Goal: Information Seeking & Learning: Learn about a topic

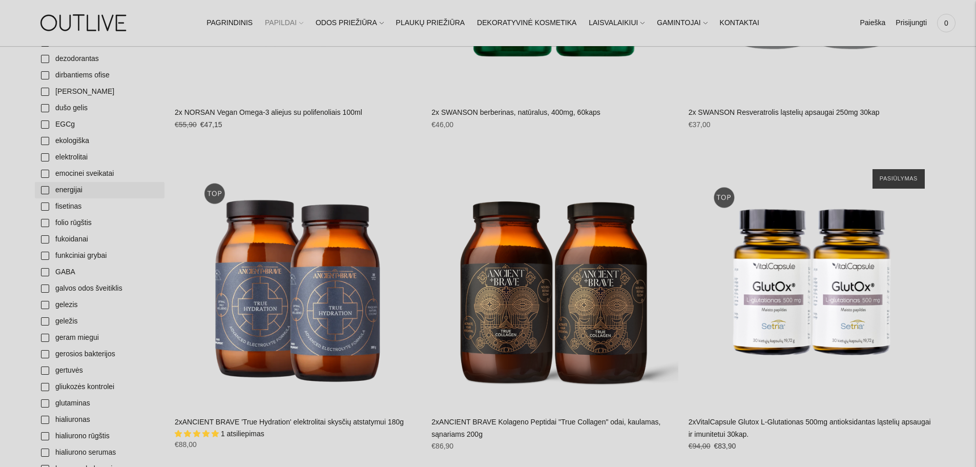
scroll to position [923, 0]
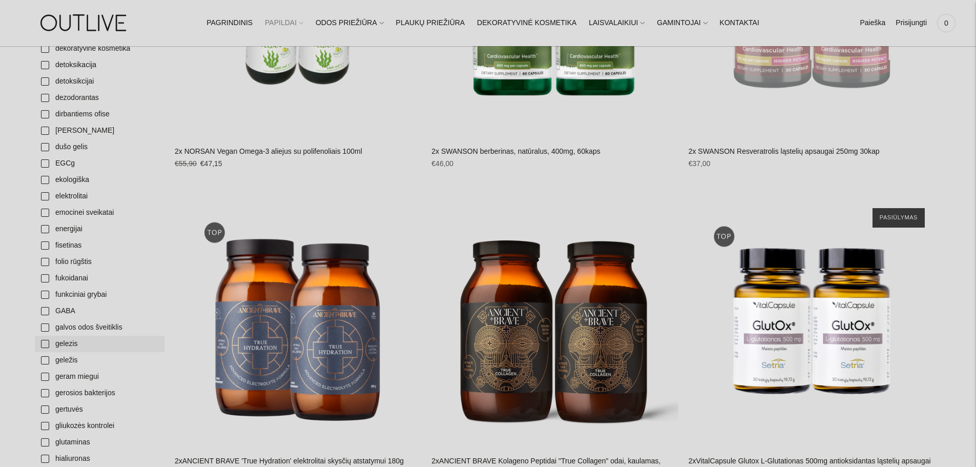
click at [46, 343] on link "gelezis" at bounding box center [100, 344] width 130 height 16
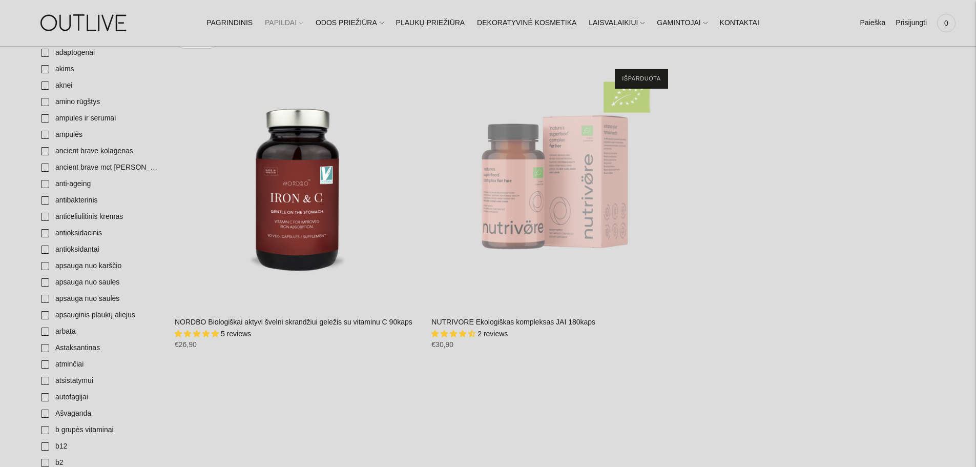
scroll to position [154, 0]
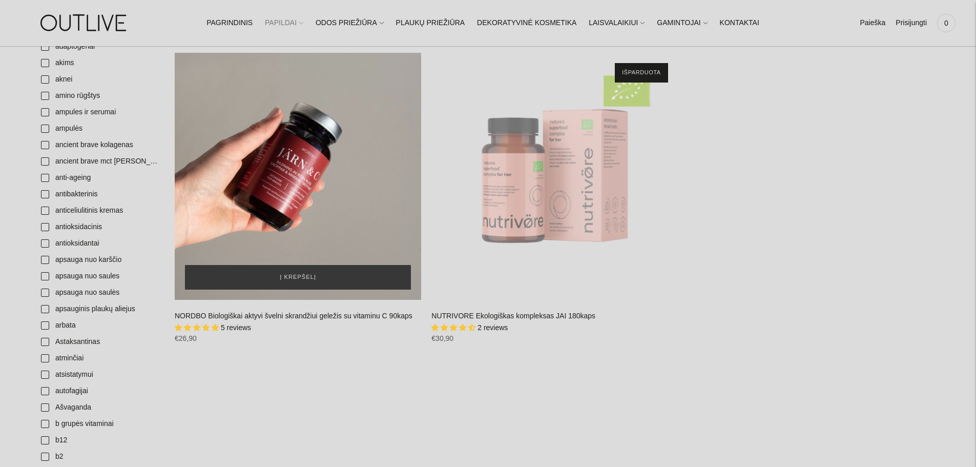
click at [305, 179] on div "NORDBO Biologiškai aktyvi švelni skrandžiui geležis su vitaminu C 90kaps\a" at bounding box center [298, 176] width 247 height 247
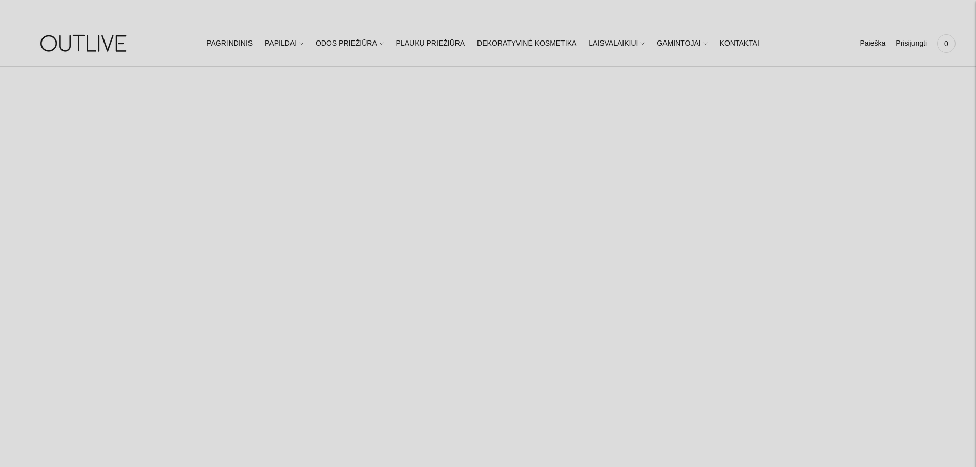
select select "**********"
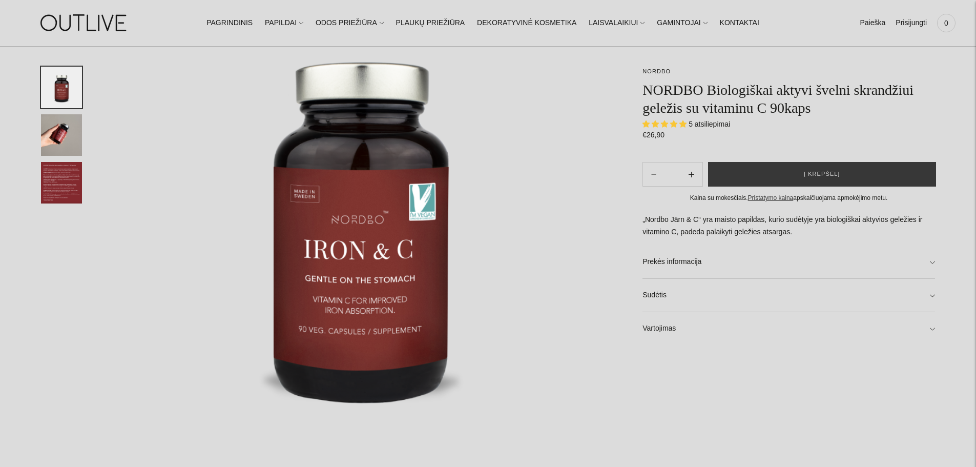
scroll to position [154, 0]
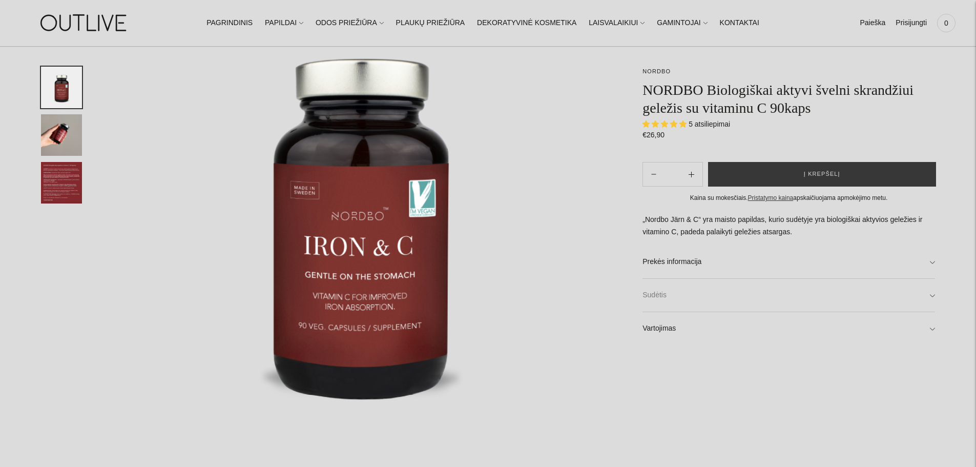
click at [657, 293] on link "Sudėtis" at bounding box center [789, 295] width 293 height 33
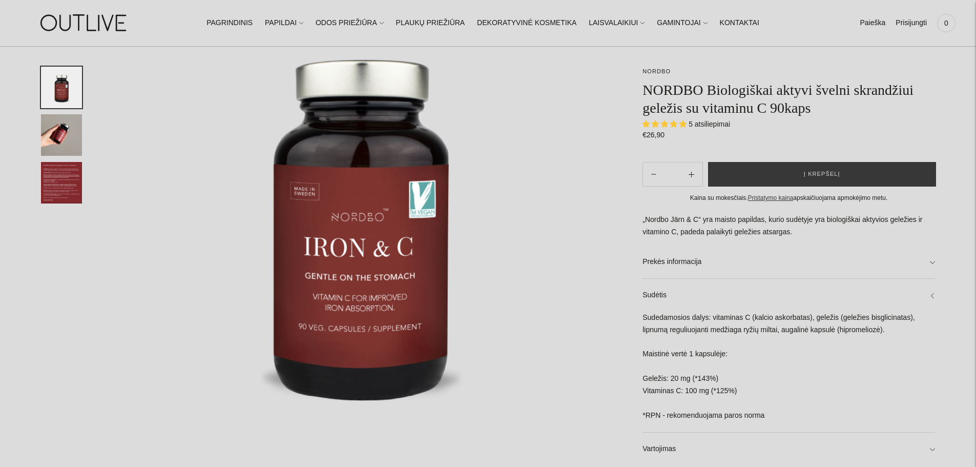
scroll to position [0, 0]
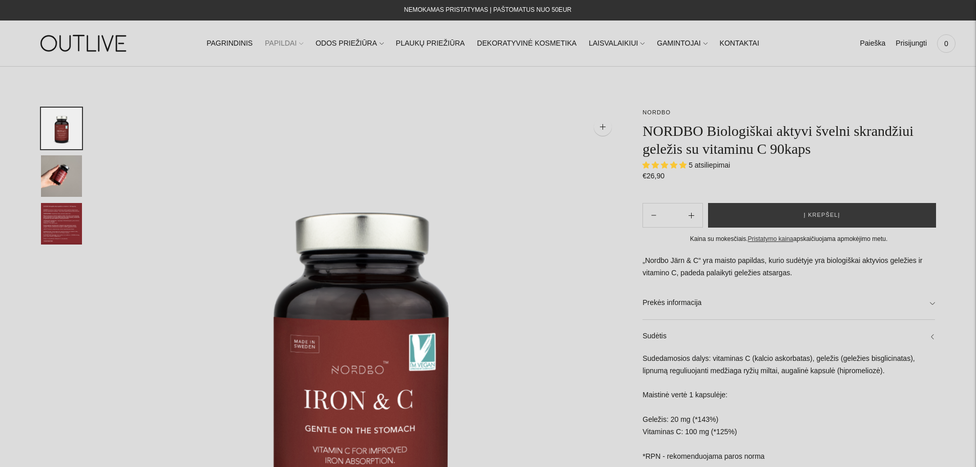
click at [303, 45] on link "PAPILDAI" at bounding box center [284, 43] width 38 height 23
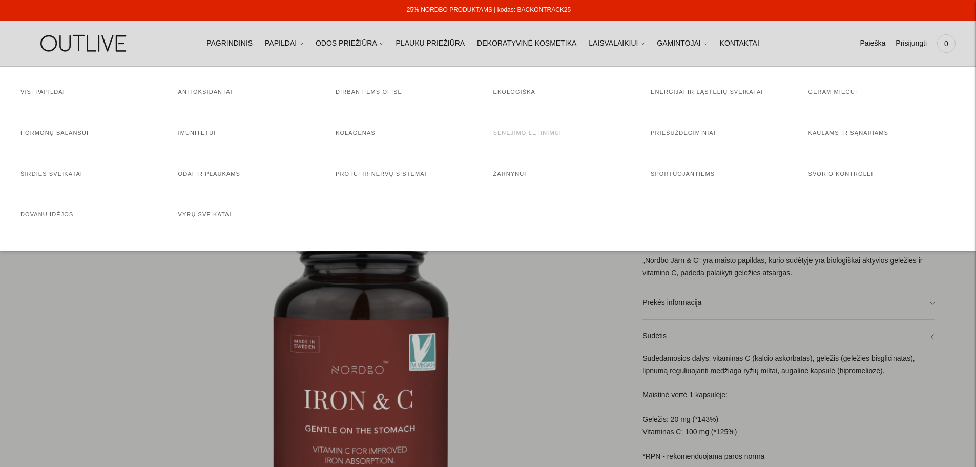
click at [527, 131] on link "Senėjimo lėtinimui" at bounding box center [528, 133] width 68 height 6
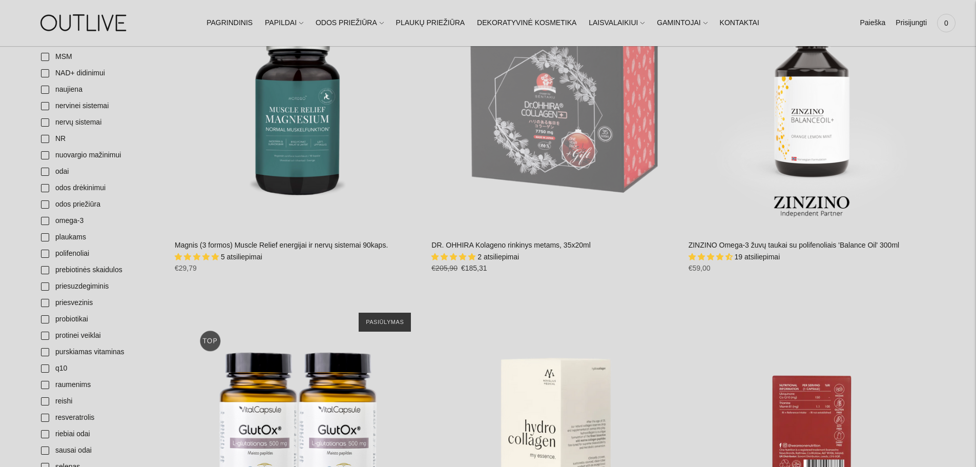
scroll to position [1589, 0]
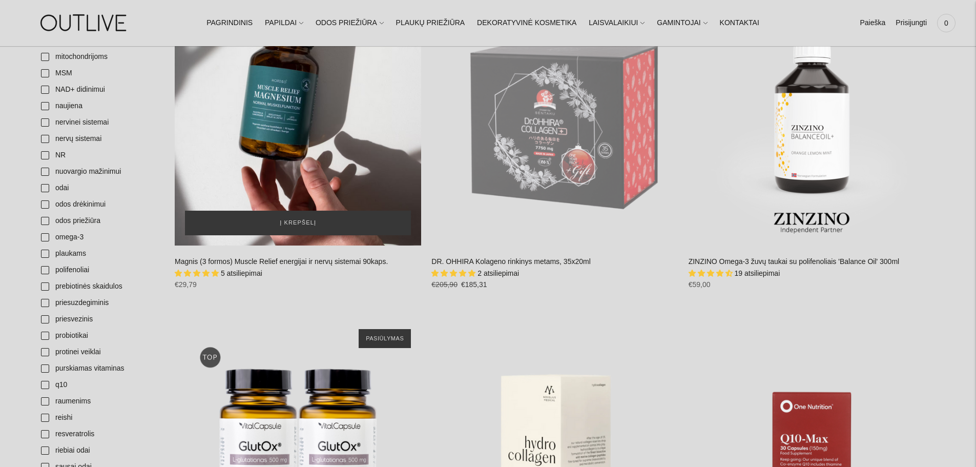
click at [291, 151] on div "Magnis (3 formos) Muscle Relief energijai ir nervų sistemai 90kaps.\a" at bounding box center [298, 122] width 247 height 247
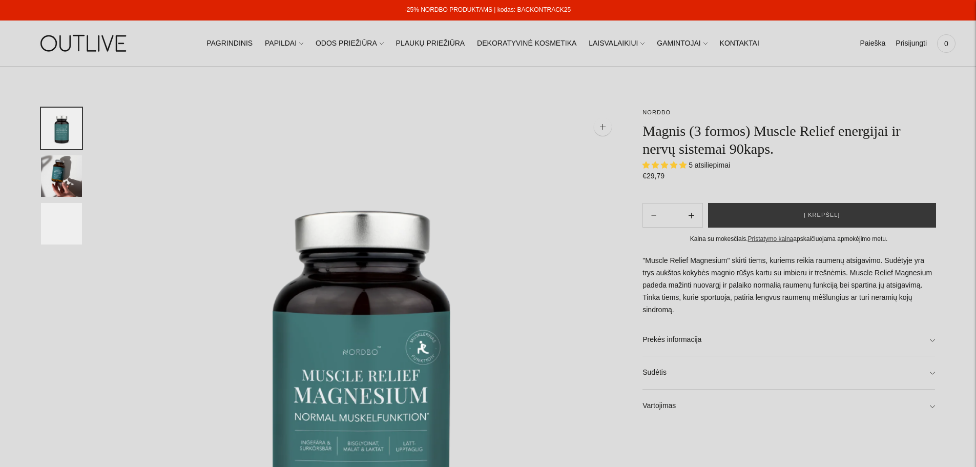
select select "**********"
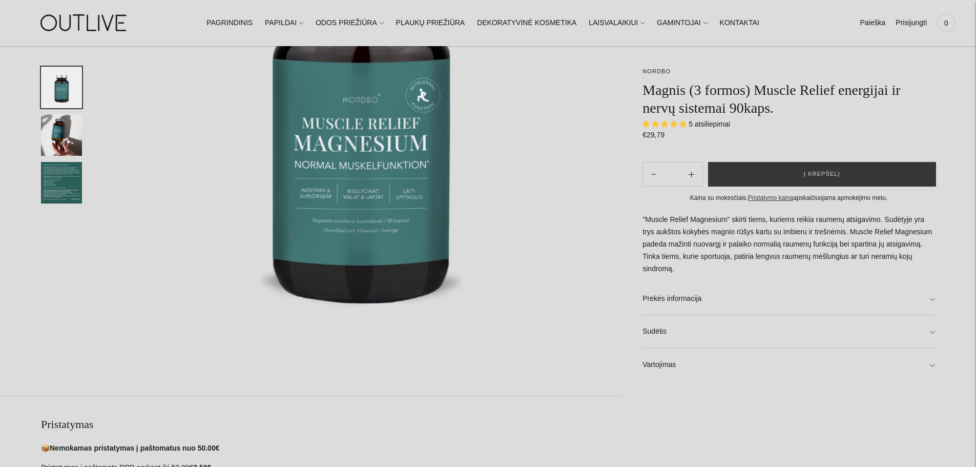
scroll to position [256, 0]
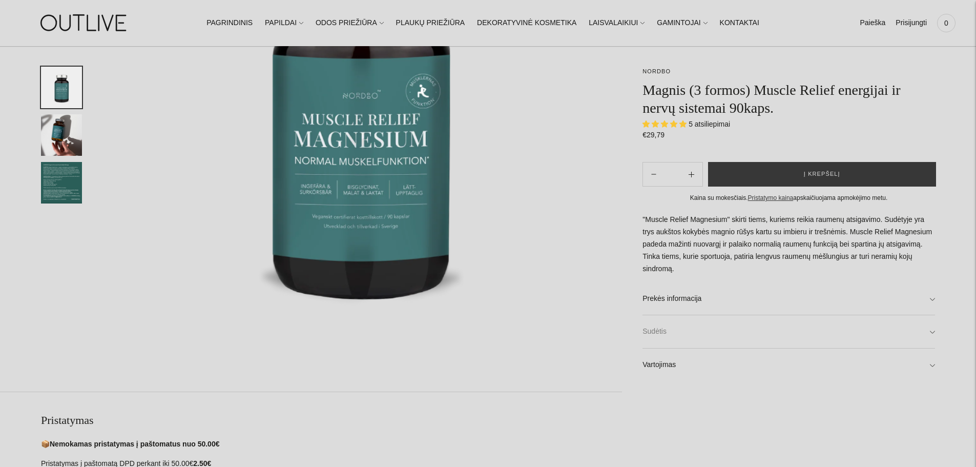
click at [662, 334] on link "Sudėtis" at bounding box center [789, 331] width 293 height 33
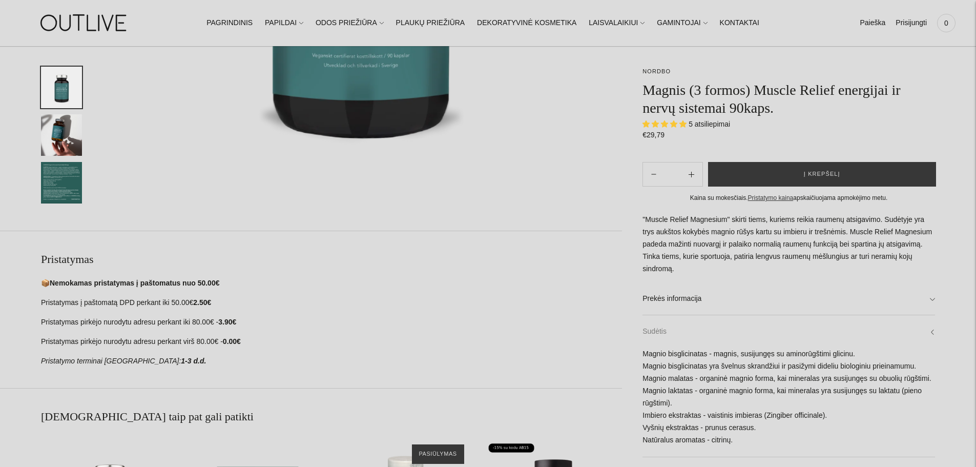
scroll to position [359, 0]
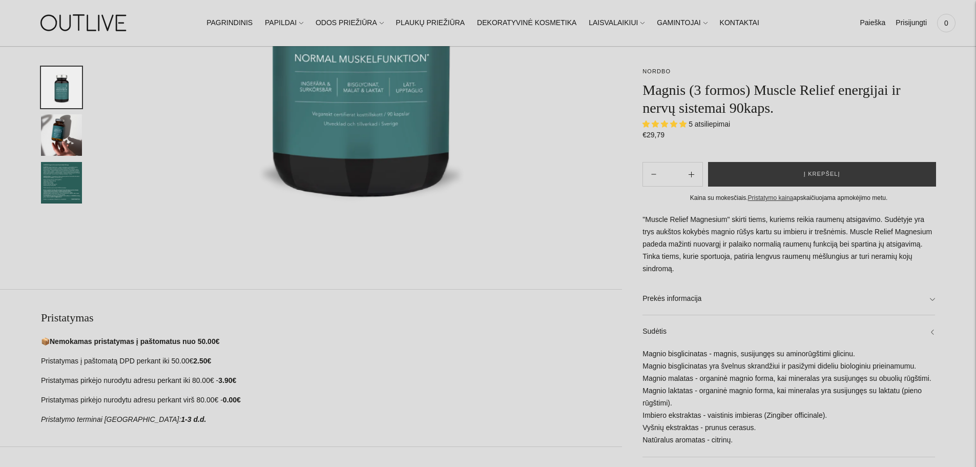
click at [53, 189] on img "Translation missing: en.general.accessibility.image_thumbail" at bounding box center [61, 183] width 41 height 42
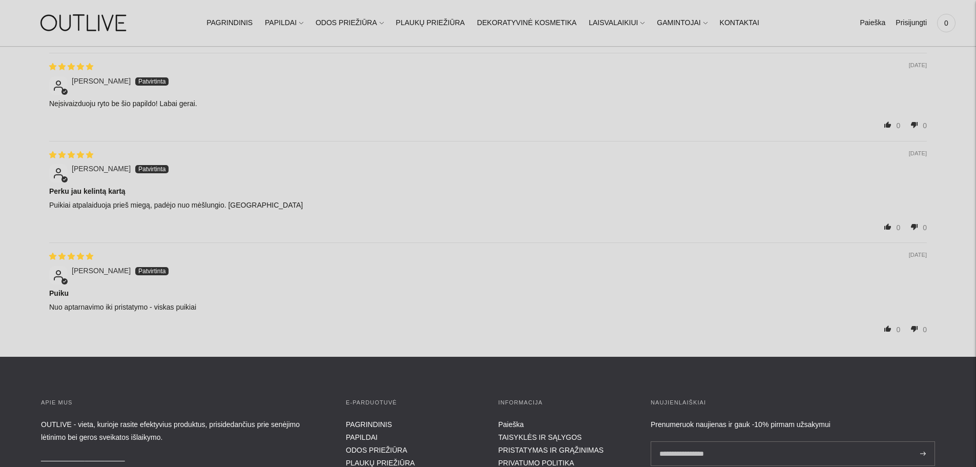
scroll to position [1624, 0]
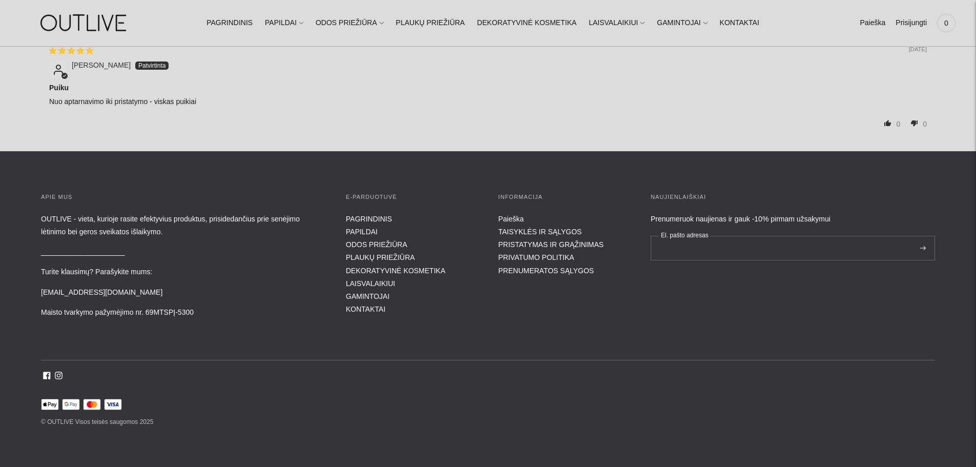
click at [711, 248] on input "El. pašto adresas" at bounding box center [793, 248] width 284 height 25
